Goal: Find specific page/section: Find specific page/section

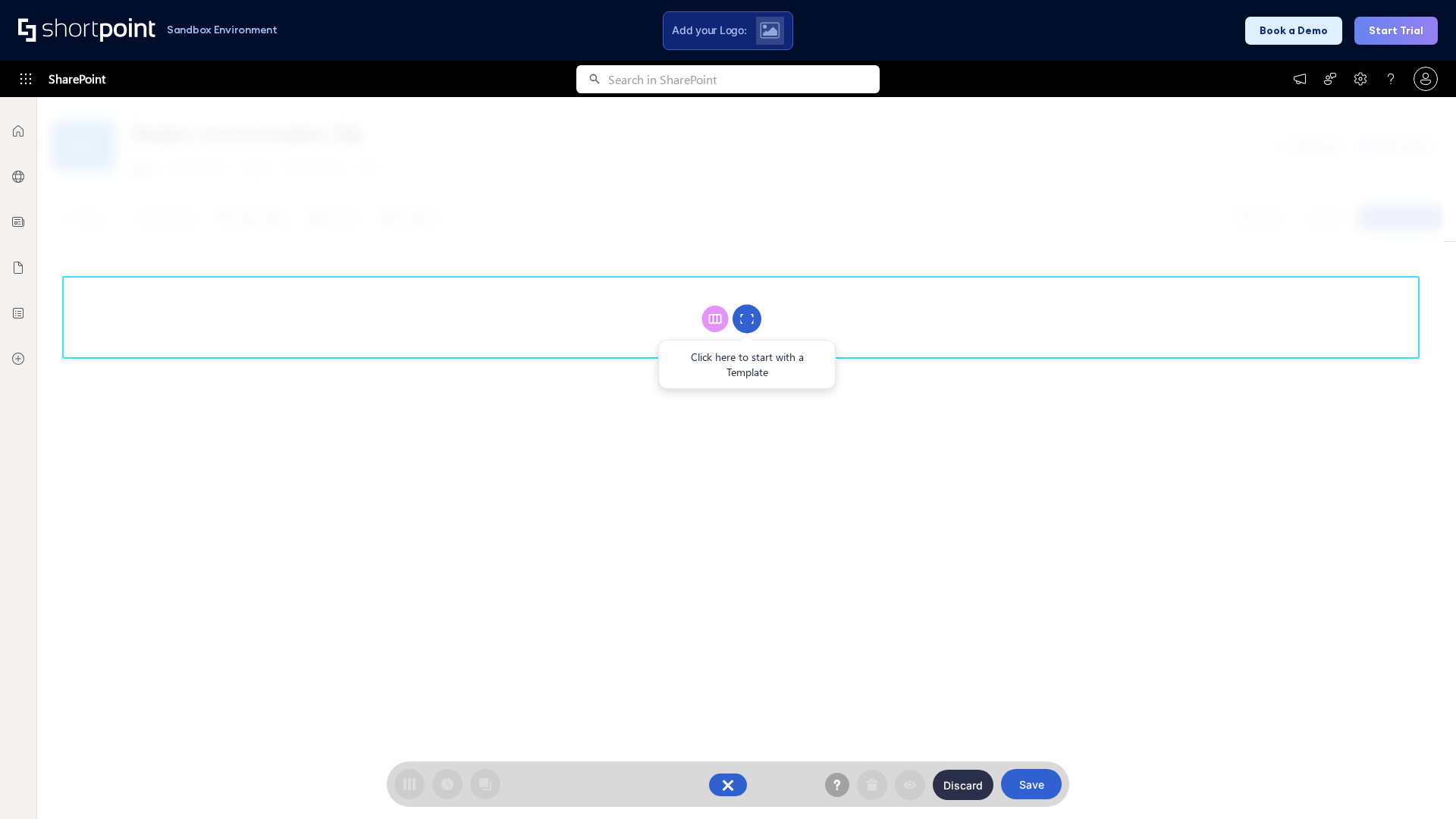
click at [747, 318] on circle at bounding box center [747, 319] width 29 height 29
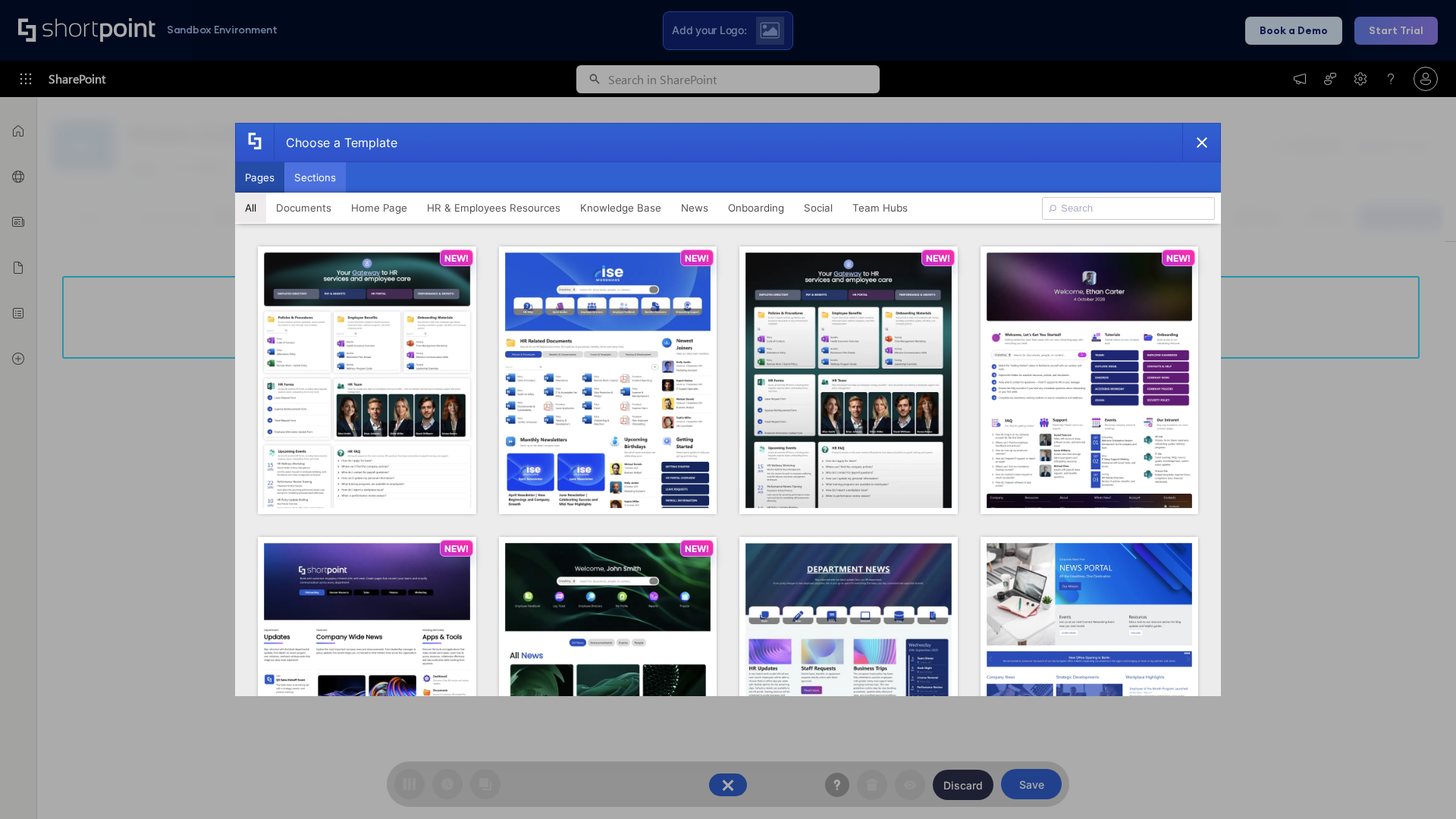
click at [315, 177] on button "Sections" at bounding box center [315, 177] width 61 height 30
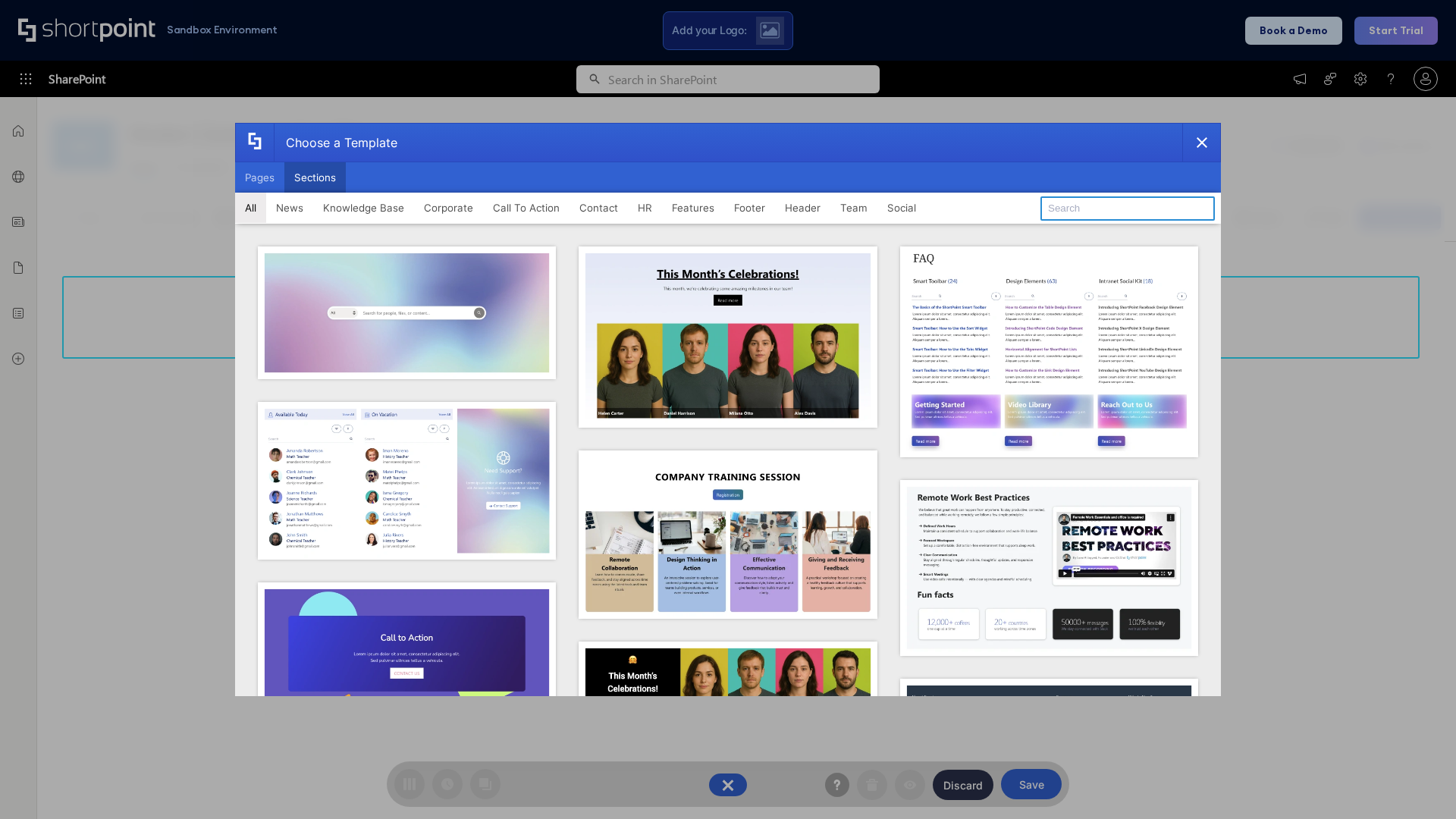
type input "Features Kit 3"
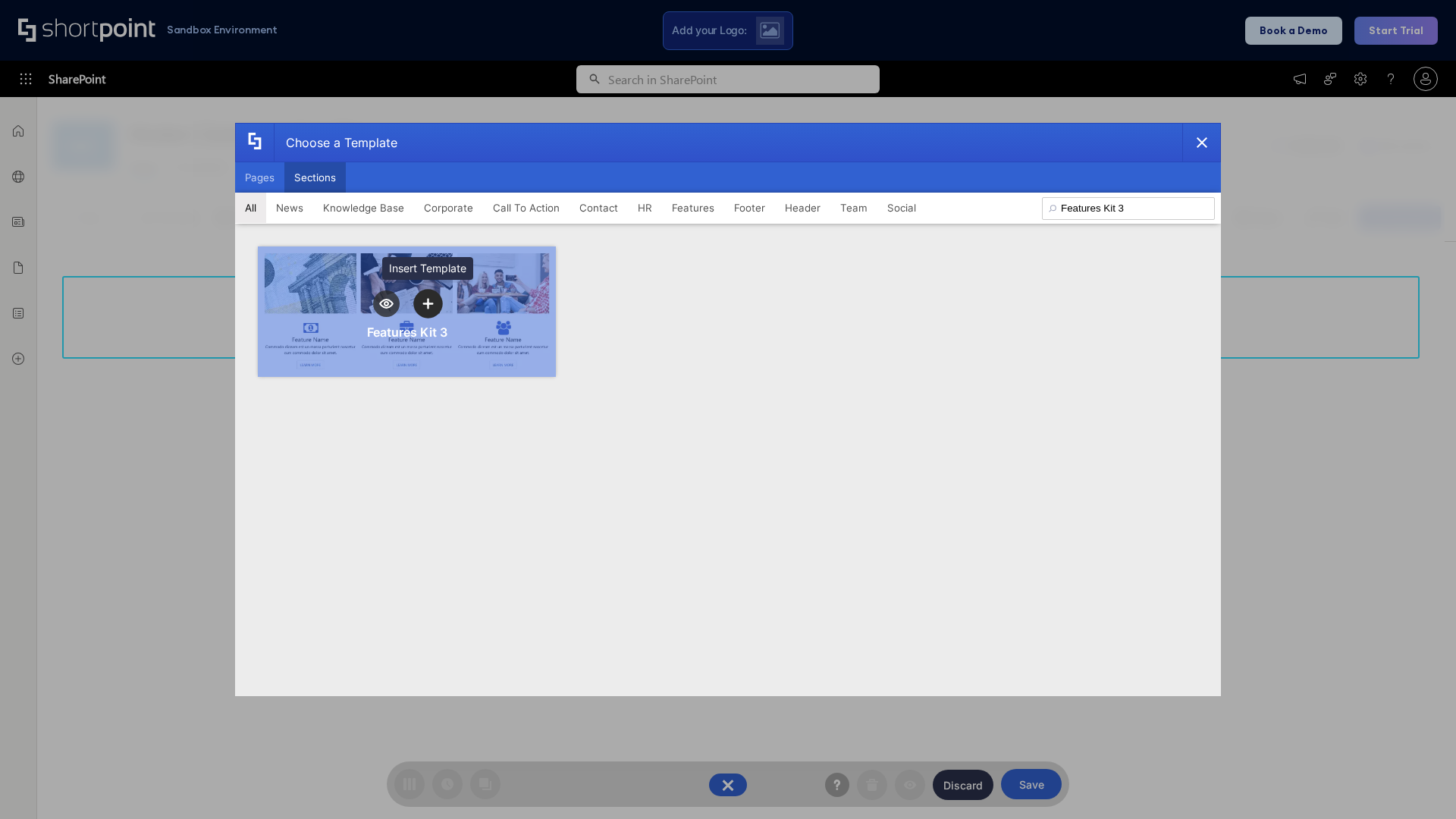
click at [428, 303] on icon "template selector" at bounding box center [428, 304] width 11 height 11
